Goal: Task Accomplishment & Management: Complete application form

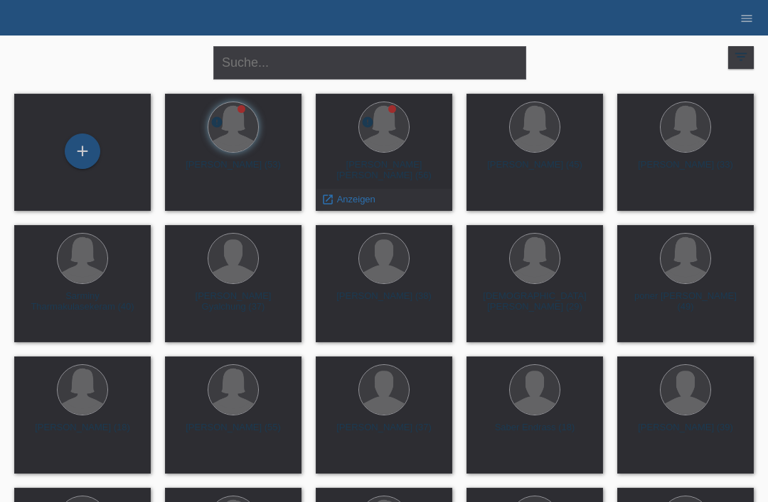
click at [359, 199] on span "Anzeigen" at bounding box center [356, 199] width 38 height 11
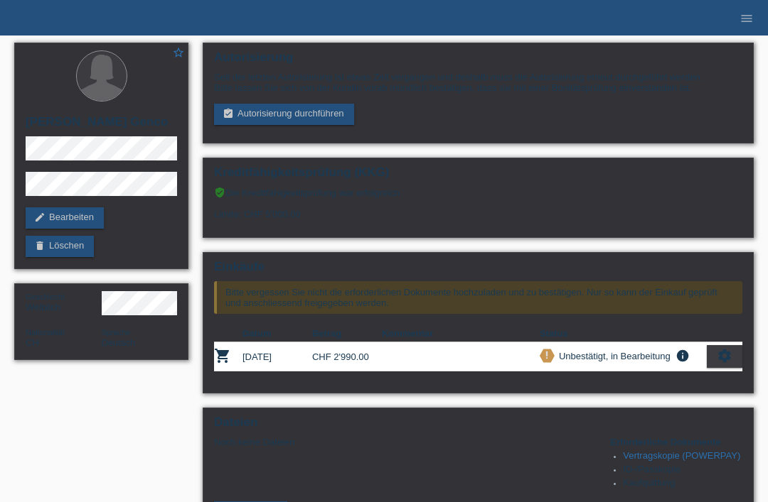
click at [731, 9] on ul "menu" at bounding box center [746, 18] width 43 height 36
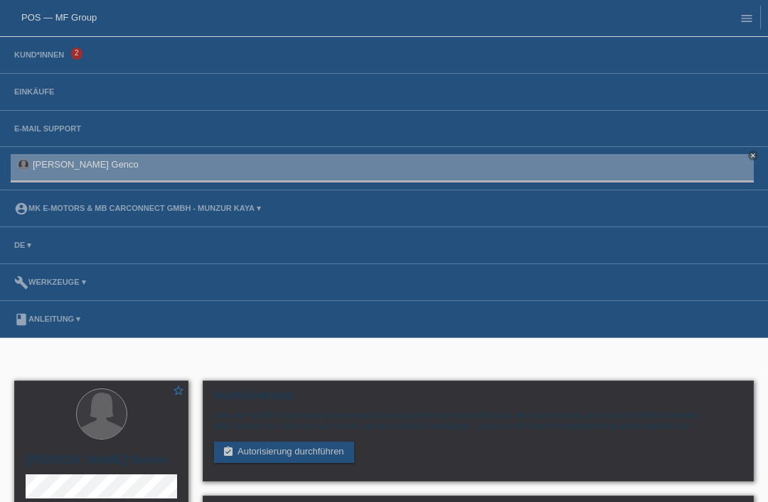
click at [733, 18] on link "menu" at bounding box center [746, 18] width 28 height 9
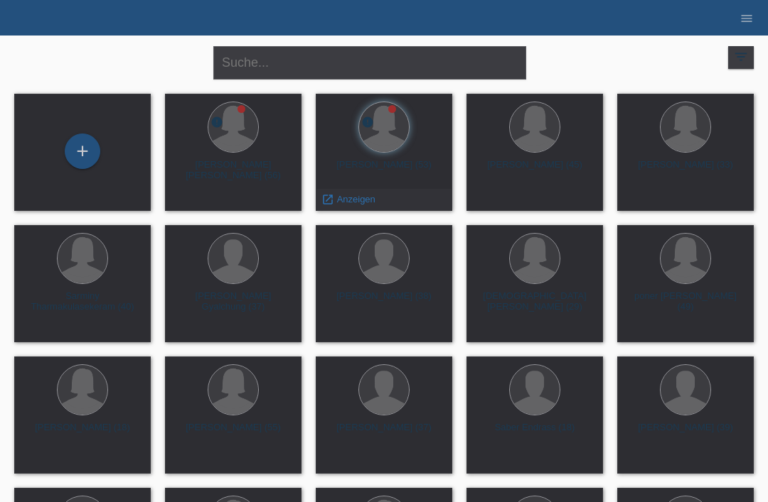
click at [340, 205] on span "Anzeigen" at bounding box center [356, 199] width 38 height 11
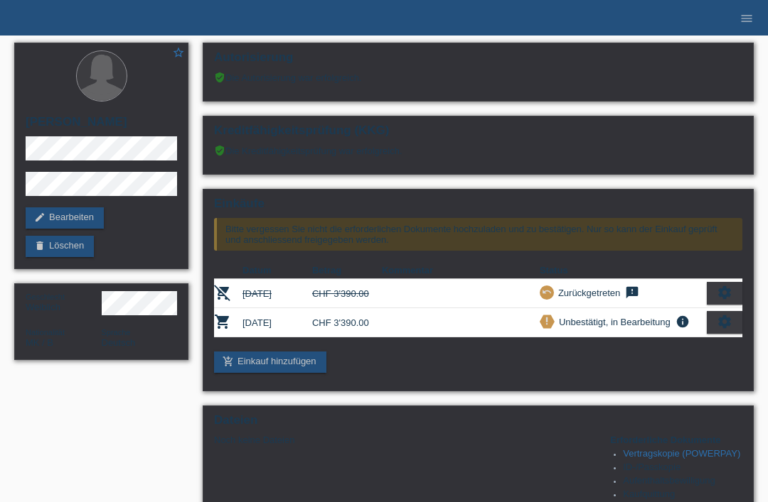
click at [746, 13] on icon "menu" at bounding box center [746, 18] width 14 height 14
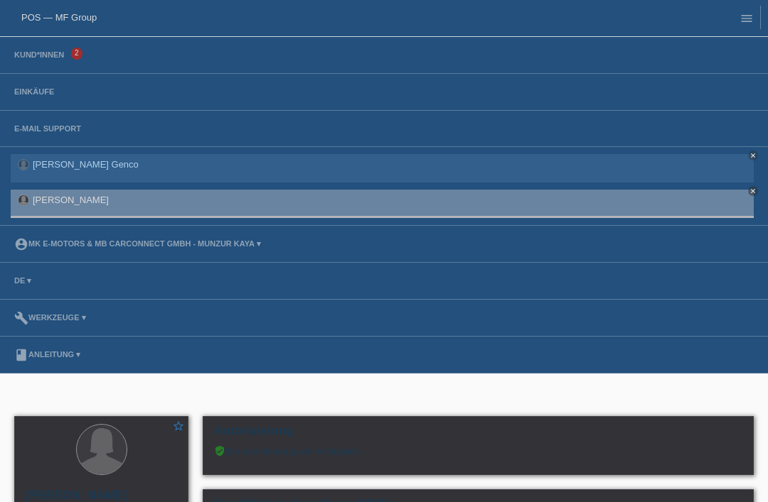
click at [53, 85] on li "Einkäufe" at bounding box center [384, 92] width 768 height 37
click at [30, 107] on li "Einkäufe" at bounding box center [384, 92] width 768 height 37
click at [39, 88] on link "Einkäufe" at bounding box center [34, 91] width 54 height 9
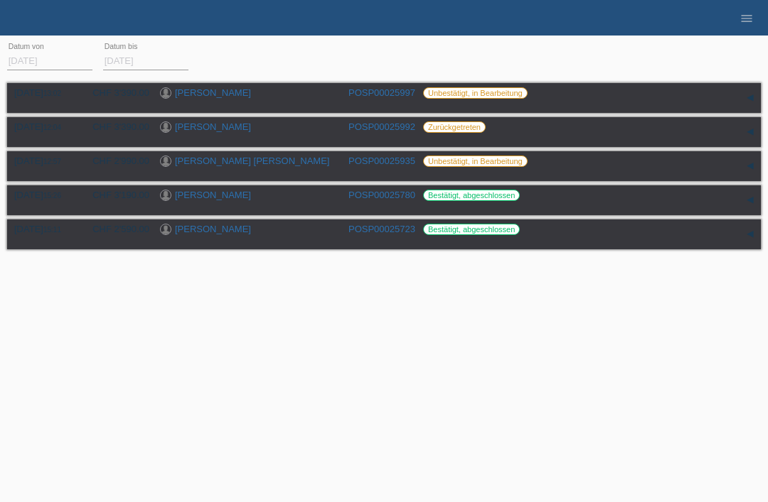
click at [748, 21] on icon "menu" at bounding box center [746, 18] width 14 height 14
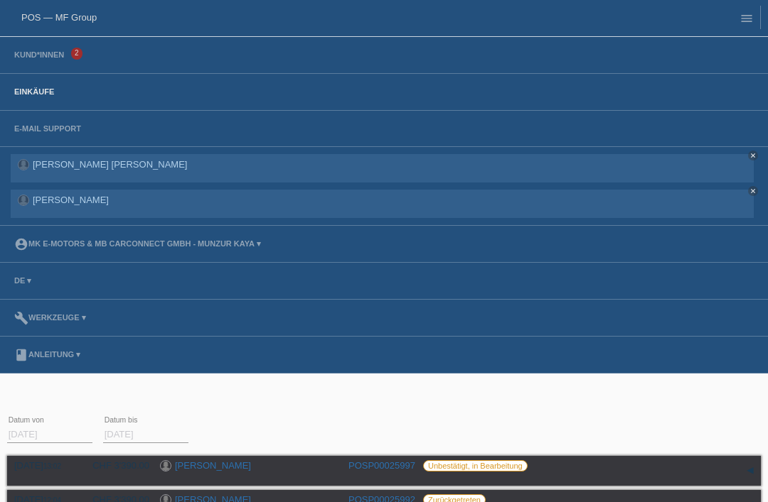
click at [48, 59] on link "Kund*innen" at bounding box center [39, 54] width 64 height 9
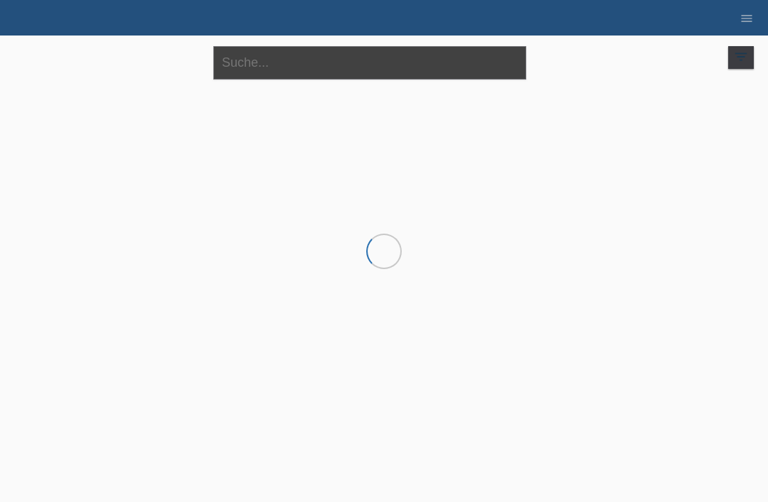
click at [291, 65] on input "text" at bounding box center [369, 62] width 313 height 33
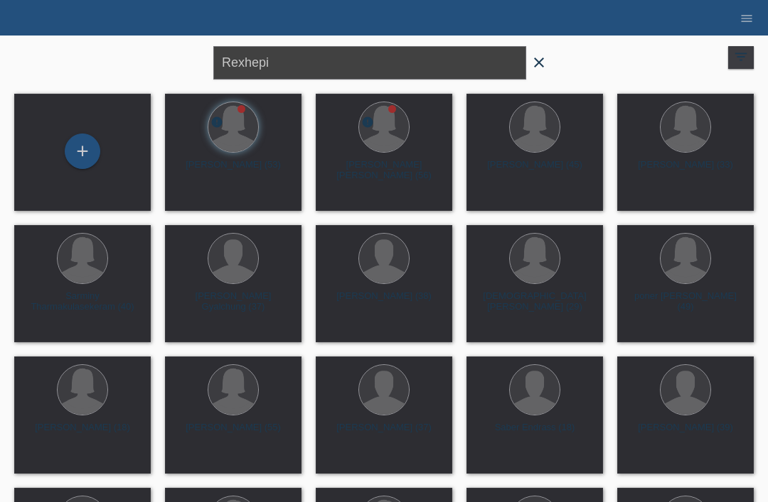
type input "Rexhepi"
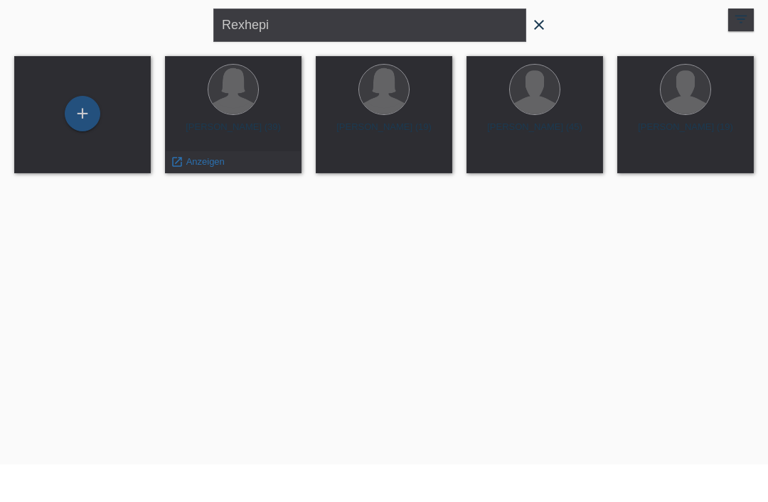
click at [221, 194] on span "Anzeigen" at bounding box center [205, 199] width 38 height 11
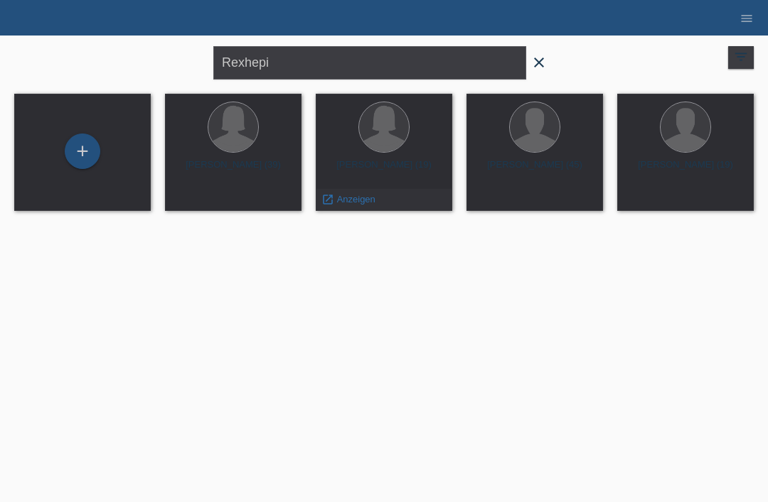
click at [350, 205] on div "launch Anzeigen" at bounding box center [348, 199] width 64 height 21
click at [360, 204] on span "Anzeigen" at bounding box center [356, 199] width 38 height 11
click at [497, 203] on span "Anzeigen" at bounding box center [507, 199] width 38 height 11
click at [641, 203] on span "Anzeigen" at bounding box center [657, 199] width 38 height 11
click at [728, 68] on div "filter_list" at bounding box center [741, 57] width 26 height 23
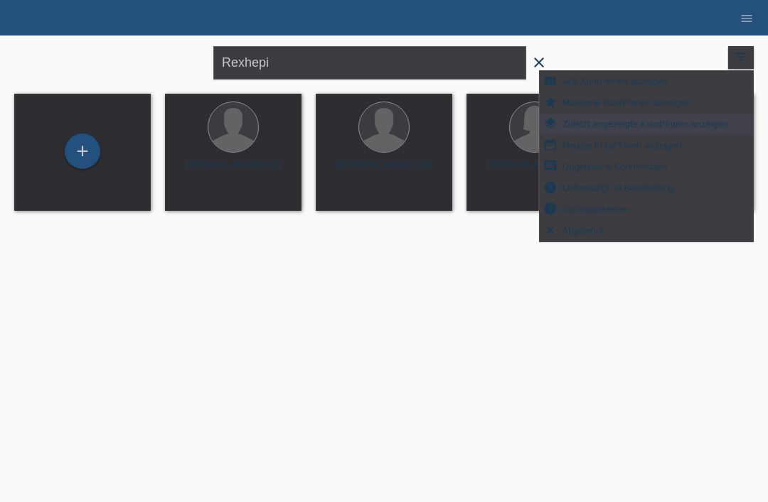
click at [84, 139] on div "+" at bounding box center [82, 151] width 34 height 24
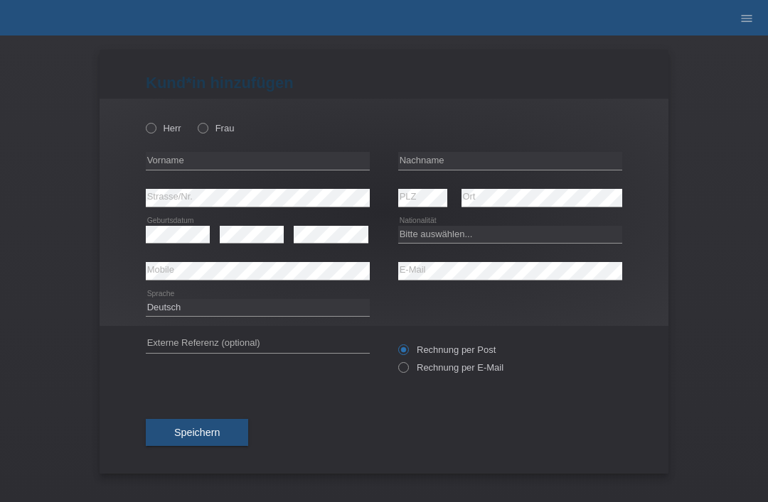
click at [151, 120] on div "Herr Frau" at bounding box center [258, 128] width 224 height 29
click at [207, 134] on label "Frau" at bounding box center [216, 128] width 36 height 11
click at [207, 132] on input "Frau" at bounding box center [202, 127] width 9 height 9
radio input "true"
click at [219, 168] on input "text" at bounding box center [258, 161] width 224 height 18
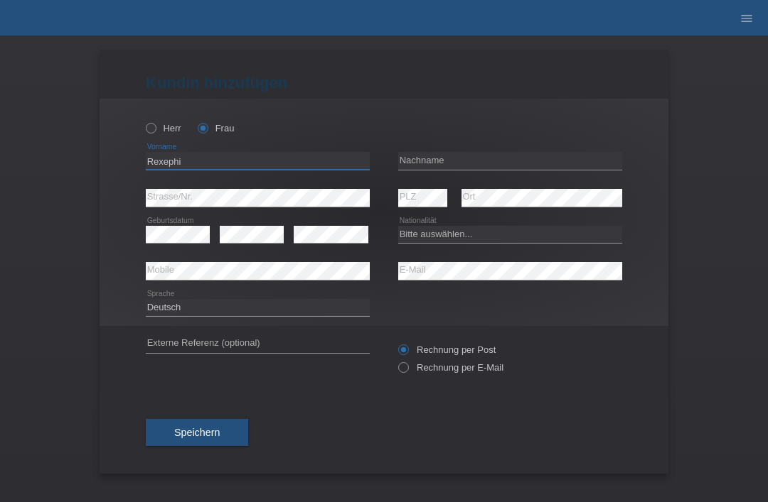
type input "Rexephi"
click at [484, 168] on input "text" at bounding box center [510, 161] width 224 height 18
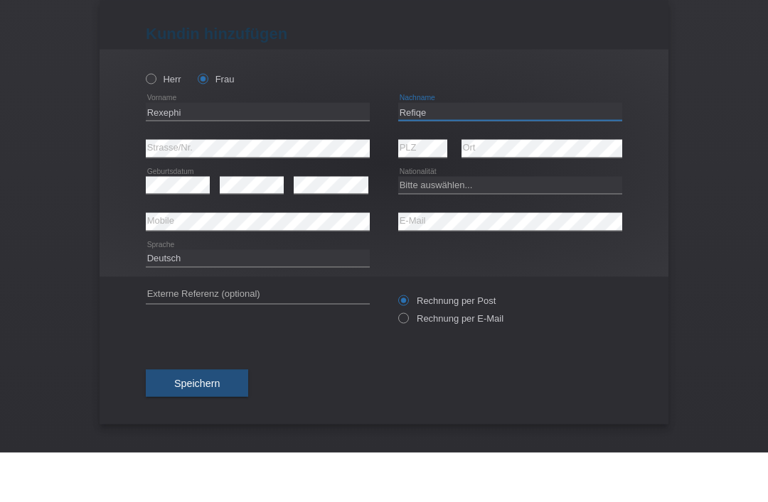
type input "Refiqe"
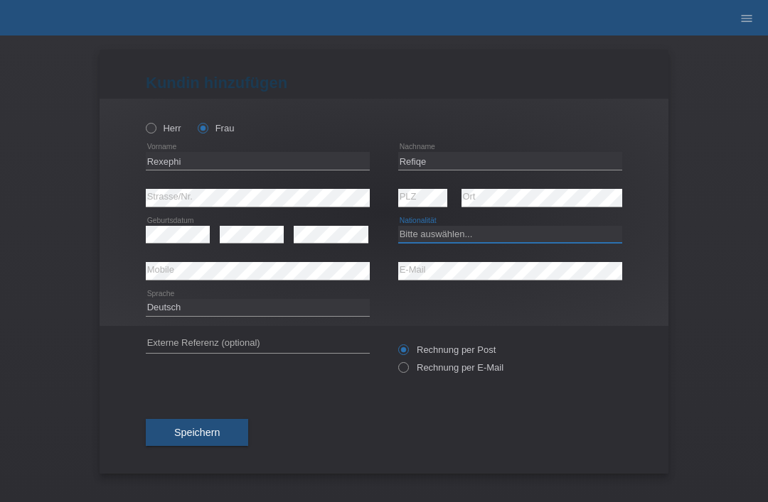
click at [429, 243] on select "Bitte auswählen... Schweiz Deutschland Liechtenstein Österreich ------------ Af…" at bounding box center [510, 234] width 224 height 17
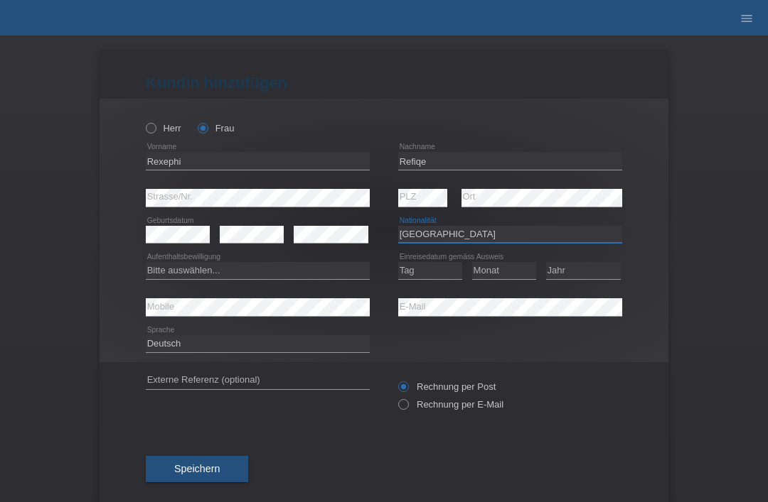
click at [510, 237] on select "Bitte auswählen... Schweiz Deutschland Liechtenstein Österreich ------------ Af…" at bounding box center [510, 234] width 224 height 17
select select "XK"
click at [294, 267] on select "Bitte auswählen... C B B - Flüchtlingsstatus Andere" at bounding box center [258, 270] width 224 height 17
select select "C"
click at [438, 271] on select "Tag 01 02 03 04 05 06 07 08 09 10 11" at bounding box center [430, 270] width 64 height 17
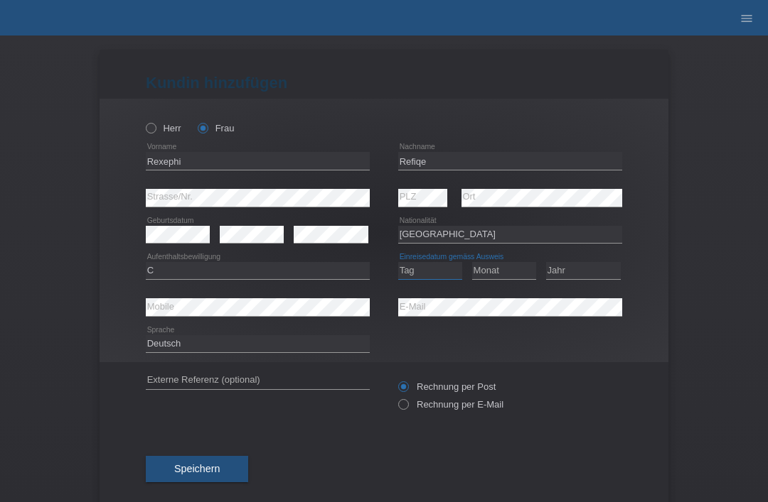
select select "06"
click at [508, 268] on select "Monat 01 02 03 04 05 06 07 08 09 10 11" at bounding box center [504, 270] width 64 height 17
click at [512, 267] on select "Monat 01 02 03 04 05 06 07 08 09 10 11" at bounding box center [504, 270] width 64 height 17
select select "03"
click at [597, 271] on select "Jahr 2025 2024 2023 2022 2021 2020 2019 2018 2017 2016 2015 2014 2013 2012 2011…" at bounding box center [583, 270] width 75 height 17
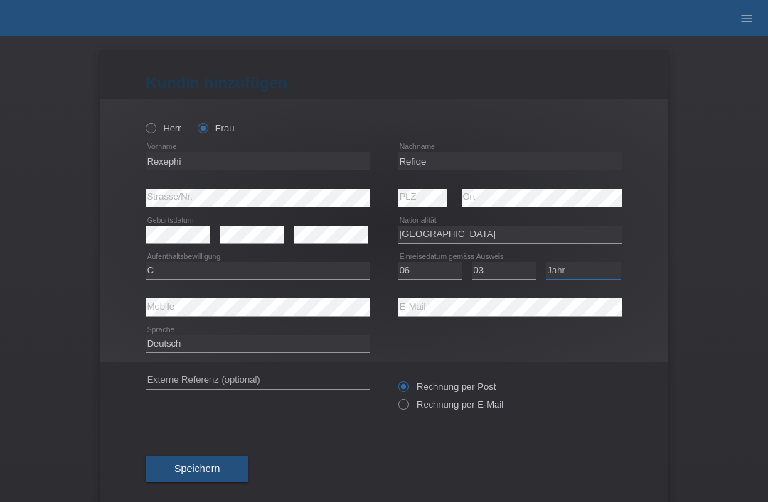
select select "1994"
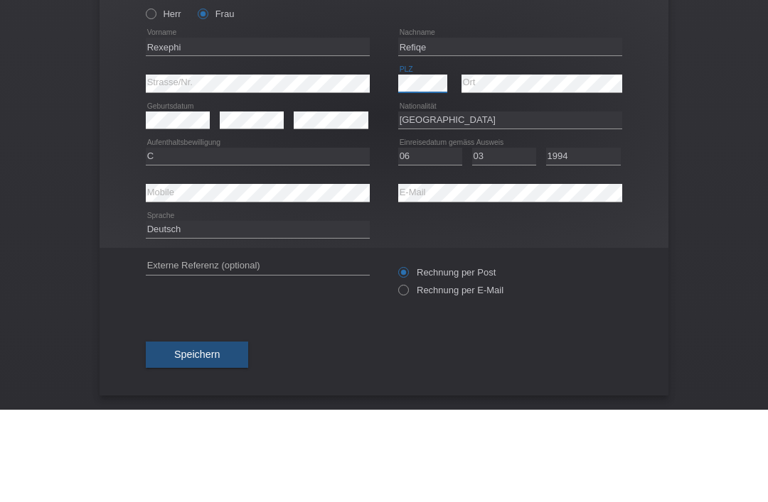
scroll to position [28, 0]
click at [691, 103] on div "Kund*in hinzufügen Kunde hinzufügen Kundin hinzufügen Herr Frau Rexephi error V…" at bounding box center [384, 269] width 768 height 467
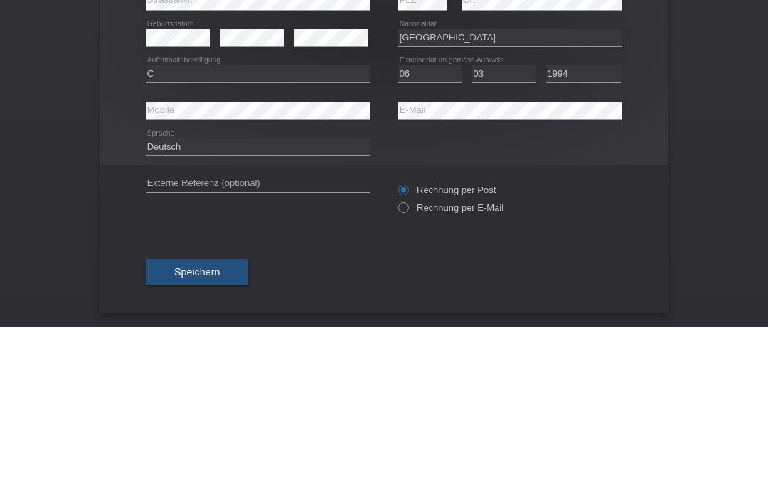
click at [689, 158] on div "Kund*in hinzufügen Kunde hinzufügen Kundin hinzufügen Herr Frau Rexephi error V…" at bounding box center [384, 269] width 768 height 467
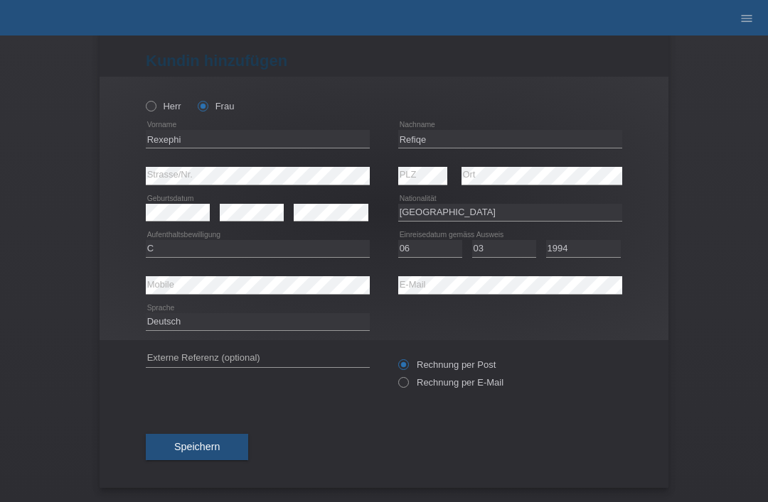
click at [234, 425] on div "Speichern" at bounding box center [384, 448] width 476 height 82
click at [217, 434] on button "Speichern" at bounding box center [197, 447] width 102 height 27
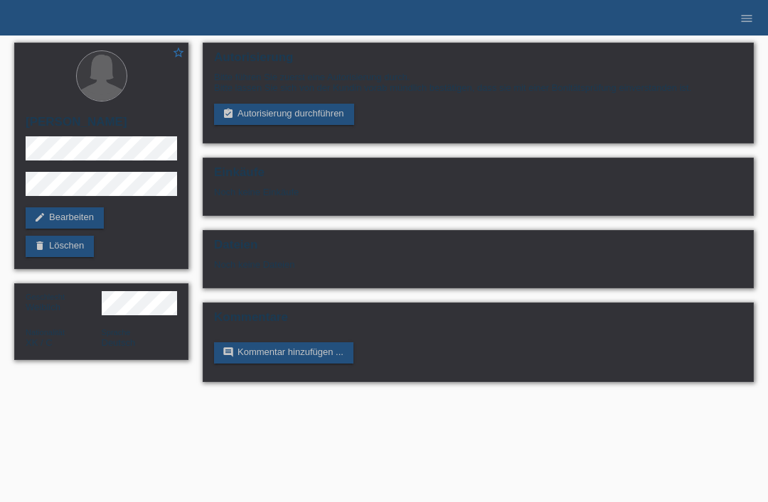
click at [328, 112] on link "assignment_turned_in Autorisierung durchführen" at bounding box center [284, 114] width 140 height 21
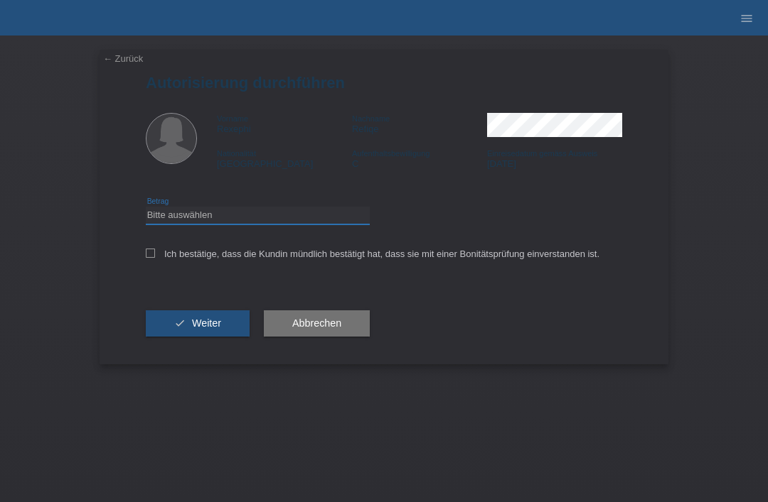
click at [303, 222] on select "Bitte auswählen CHF 1.00 - CHF 499.00 CHF 500.00 - CHF 1'999.00 CHF 2'000.00 - …" at bounding box center [258, 215] width 224 height 17
select select "3"
click at [156, 259] on label "Ich bestätige, dass die Kundin mündlich bestätigt hat, dass sie mit einer Bonit…" at bounding box center [372, 254] width 453 height 11
click at [155, 258] on input "Ich bestätige, dass die Kundin mündlich bestätigt hat, dass sie mit einer Bonit…" at bounding box center [150, 253] width 9 height 9
checkbox input "true"
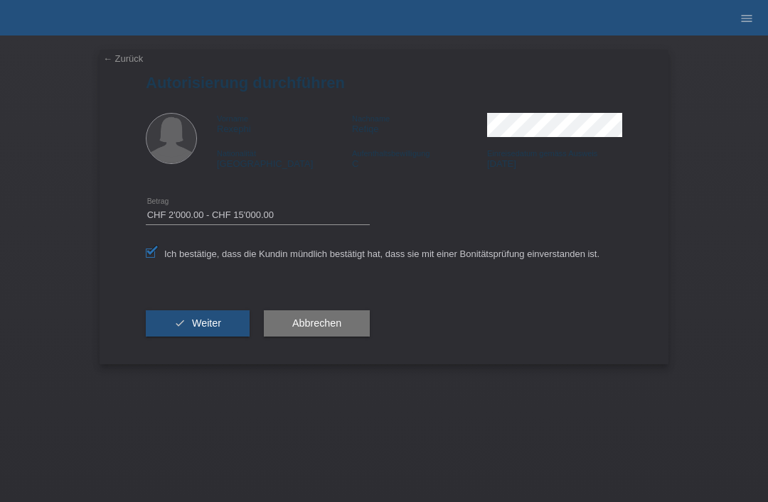
click at [188, 329] on button "check Weiter" at bounding box center [198, 324] width 104 height 27
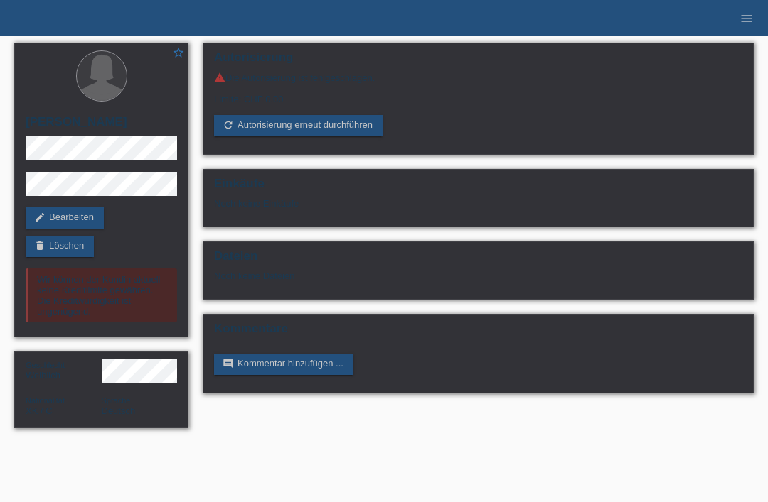
click at [746, 6] on li "menu" at bounding box center [746, 18] width 28 height 36
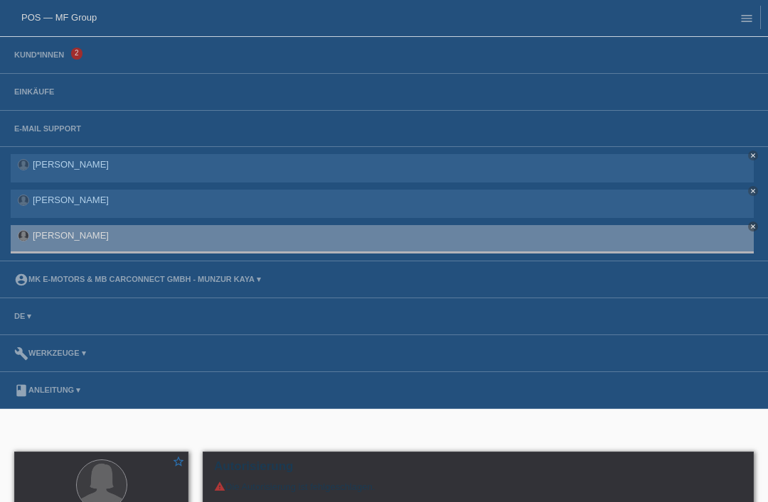
click at [53, 59] on link "Kund*innen" at bounding box center [39, 54] width 64 height 9
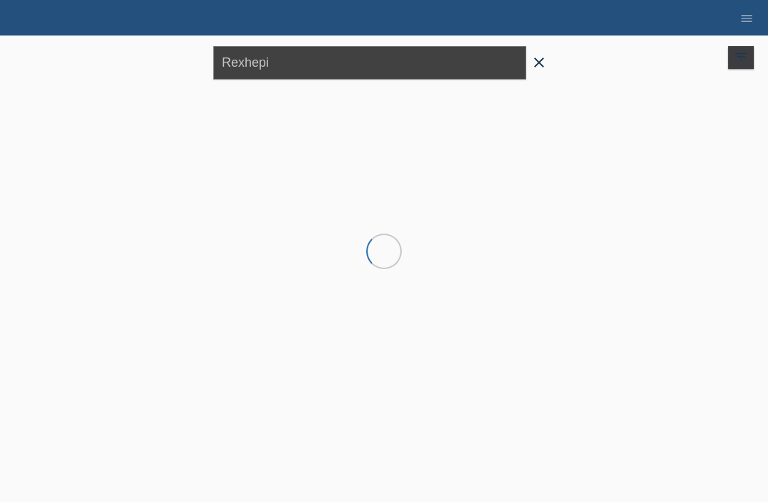
click at [242, 65] on input "Rexhepi" at bounding box center [369, 62] width 313 height 33
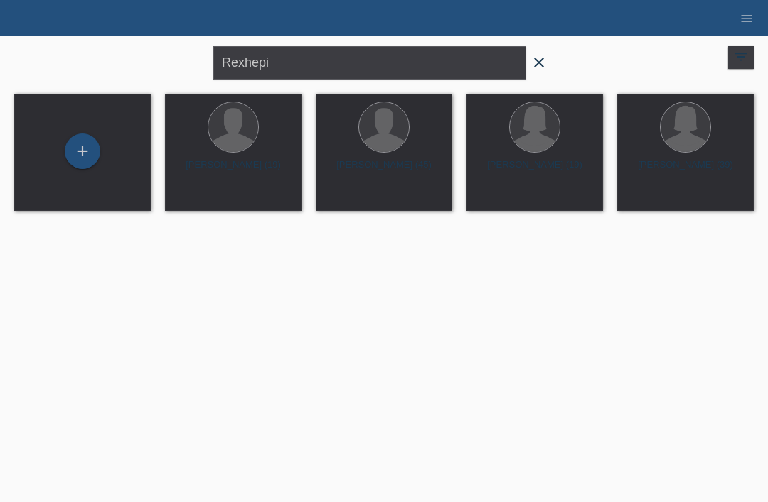
click at [687, 81] on div "Rexhepi close filter_list view_module Alle Kund*innen anzeigen star Markierte K…" at bounding box center [383, 61] width 753 height 51
click at [734, 14] on link "menu" at bounding box center [746, 18] width 28 height 9
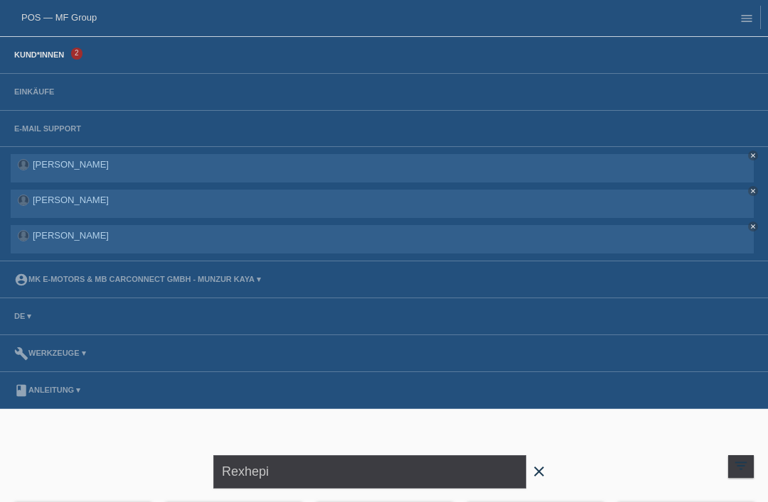
click at [36, 90] on link "Einkäufe" at bounding box center [34, 91] width 54 height 9
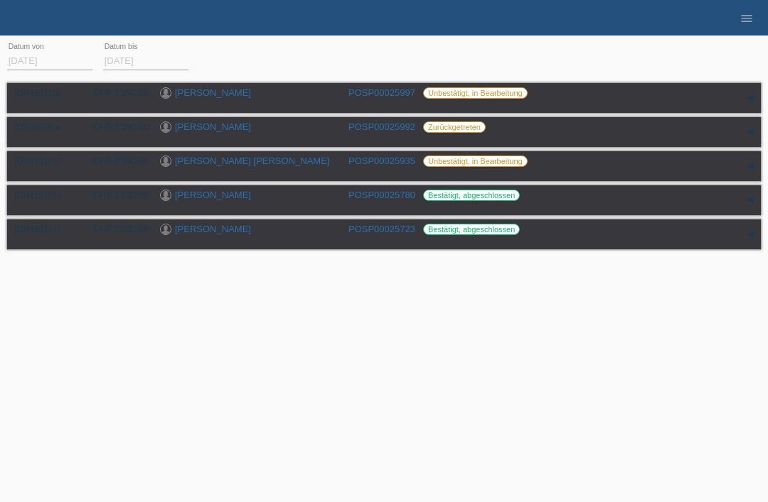
click at [187, 93] on link "[PERSON_NAME]" at bounding box center [213, 92] width 76 height 11
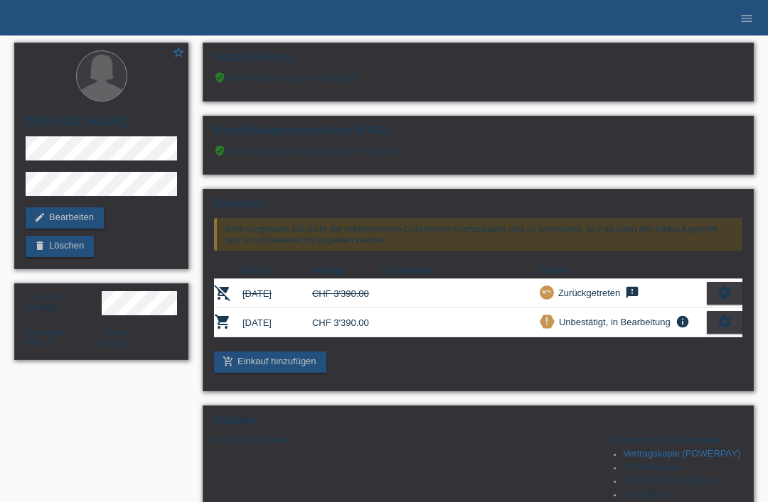
click at [751, 18] on icon "menu" at bounding box center [746, 18] width 14 height 14
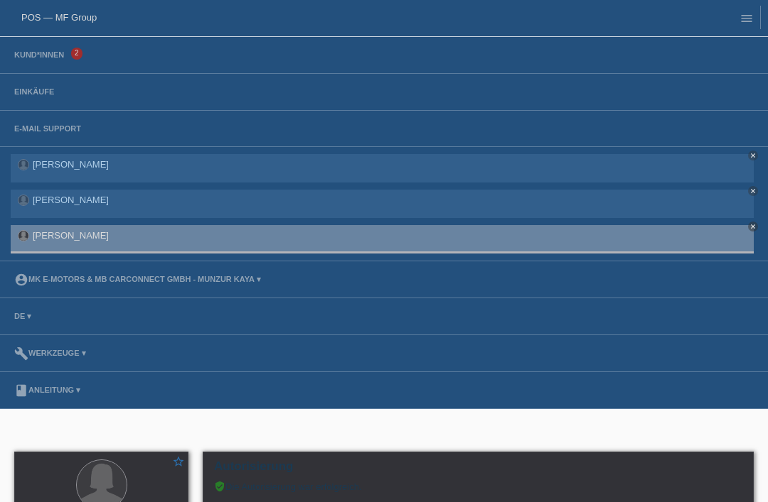
click at [68, 14] on link "POS — MF Group" at bounding box center [58, 17] width 75 height 11
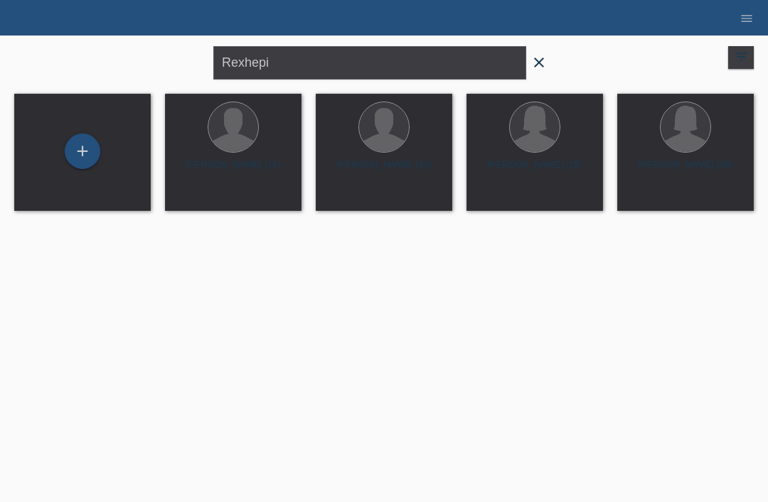
click at [748, 33] on li "menu" at bounding box center [746, 18] width 28 height 36
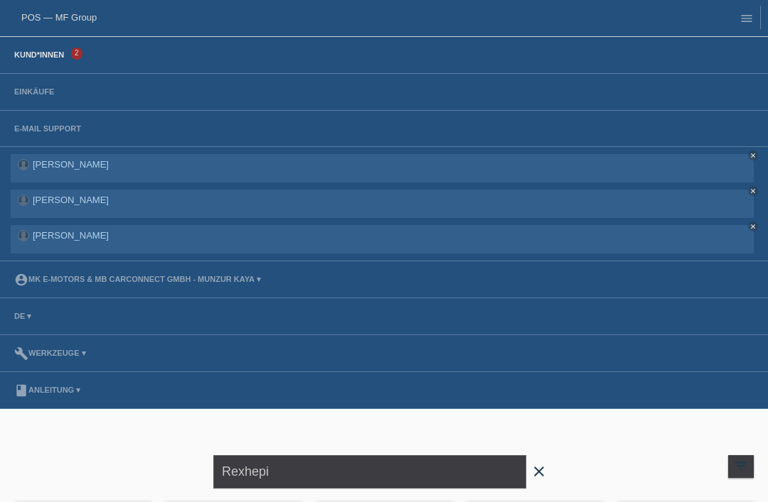
click at [37, 88] on link "Einkäufe" at bounding box center [34, 91] width 54 height 9
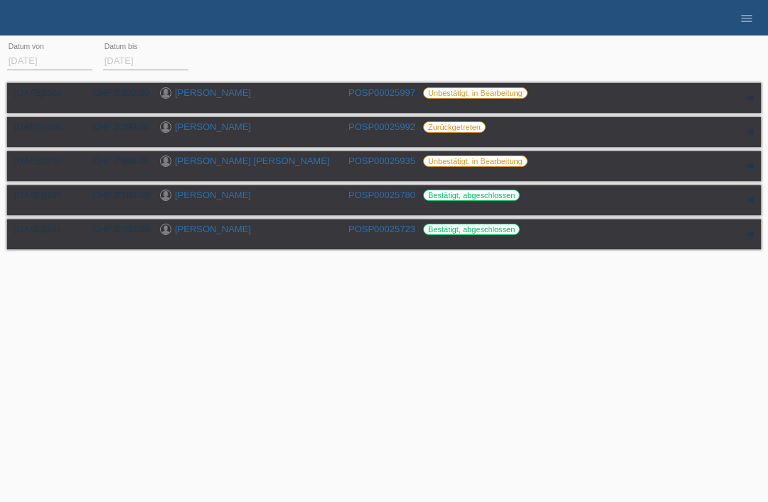
click at [744, 18] on icon "menu" at bounding box center [746, 18] width 14 height 14
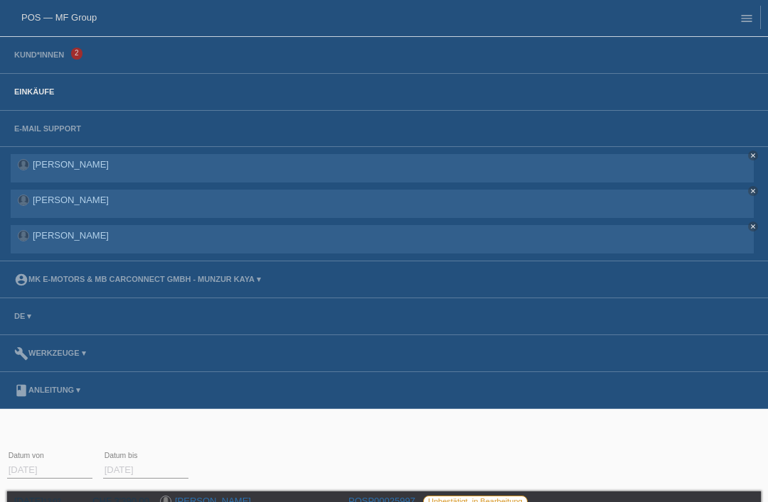
click at [756, 20] on link "menu" at bounding box center [746, 18] width 28 height 9
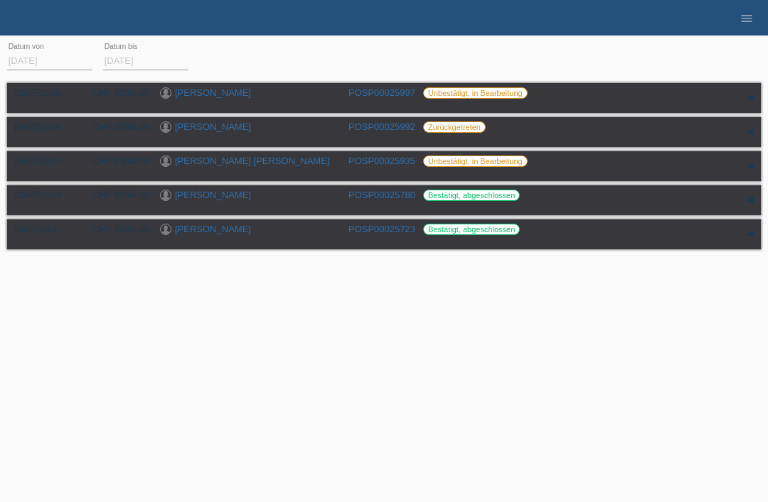
click at [233, 166] on link "[PERSON_NAME] Genco" at bounding box center [252, 161] width 154 height 11
